Goal: Understand process/instructions

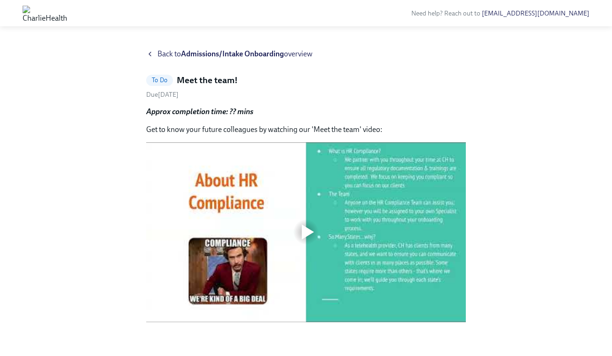
click at [205, 50] on strong "Admissions/Intake Onboarding" at bounding box center [232, 53] width 103 height 9
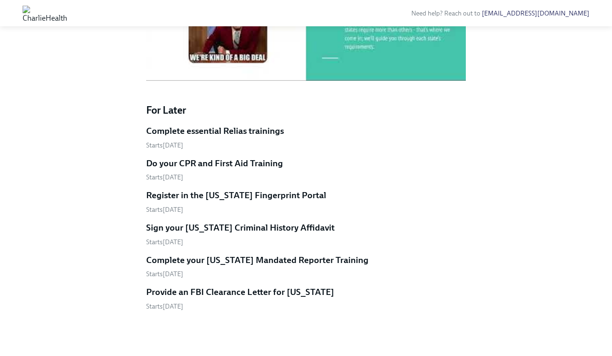
scroll to position [602, 0]
click at [189, 137] on h5 "Complete essential Relias trainings" at bounding box center [215, 131] width 138 height 12
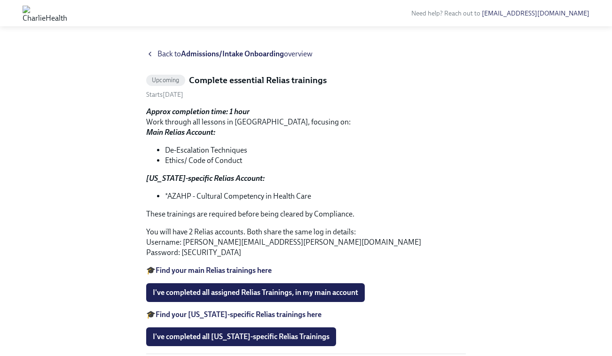
click at [221, 54] on strong "Admissions/Intake Onboarding" at bounding box center [232, 53] width 103 height 9
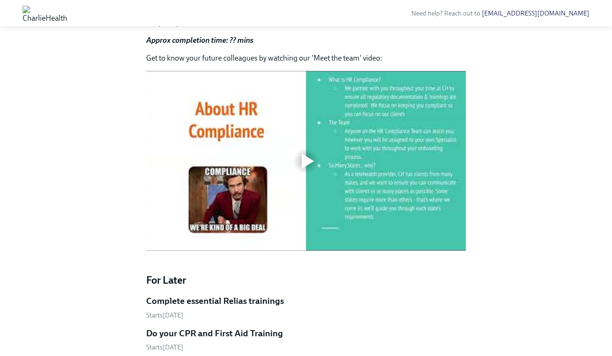
scroll to position [388, 0]
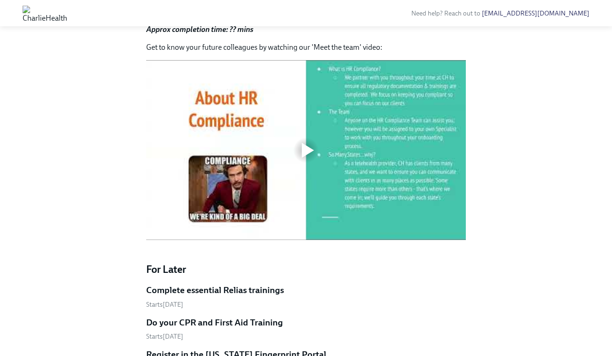
click at [314, 158] on div at bounding box center [308, 150] width 12 height 15
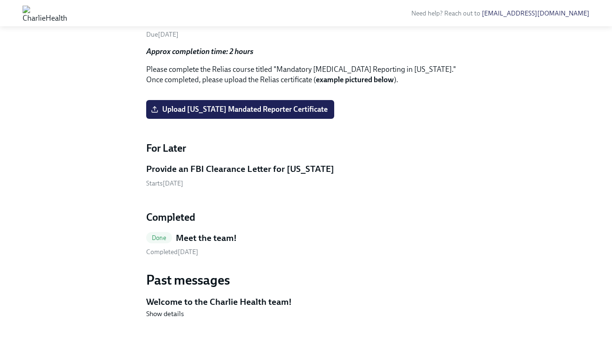
scroll to position [1372, 0]
click at [179, 312] on span "Show details" at bounding box center [165, 313] width 38 height 9
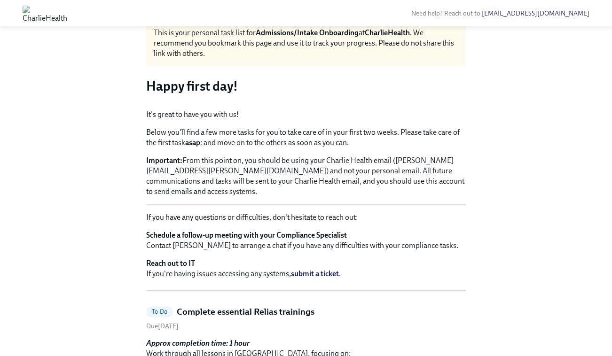
scroll to position [100, 0]
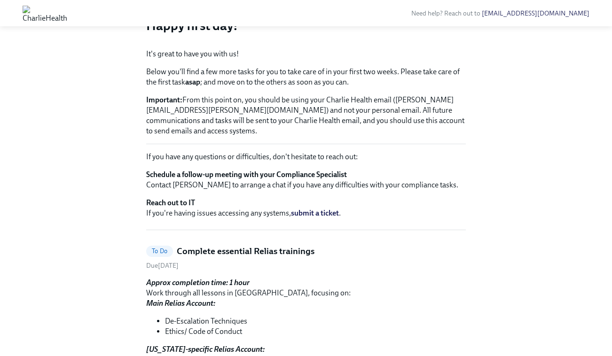
click at [207, 136] on p "Important: From this point on, you should be using your Charlie Health email (s…" at bounding box center [306, 115] width 320 height 41
